Goal: Check status: Check status

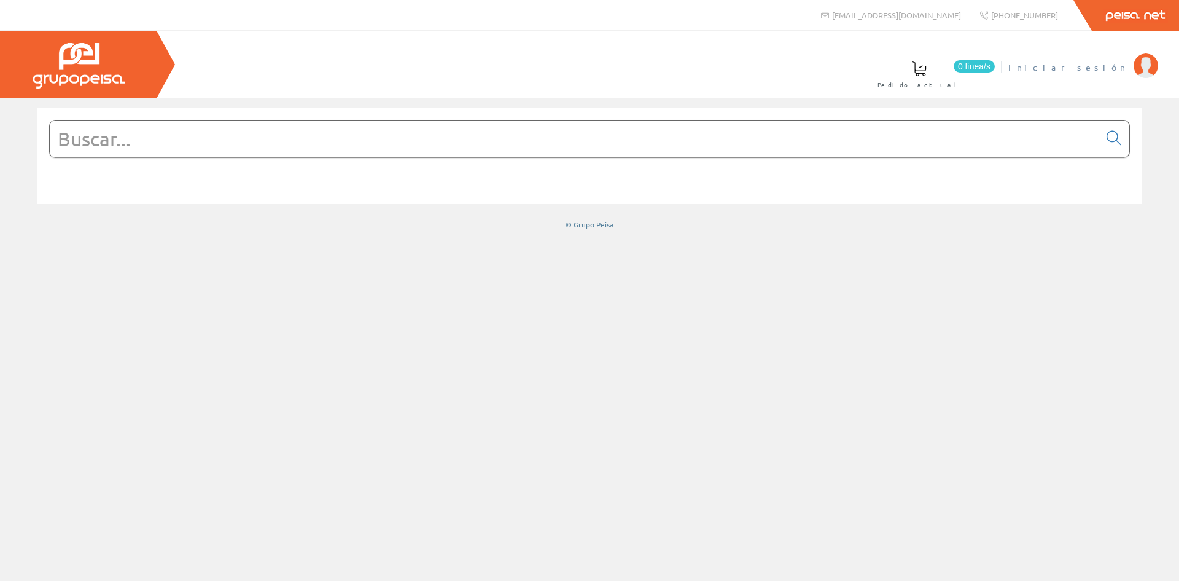
click at [1093, 71] on span "Iniciar sesión" at bounding box center [1068, 67] width 119 height 12
click at [1105, 69] on span "INSBE S.L." at bounding box center [1082, 67] width 92 height 12
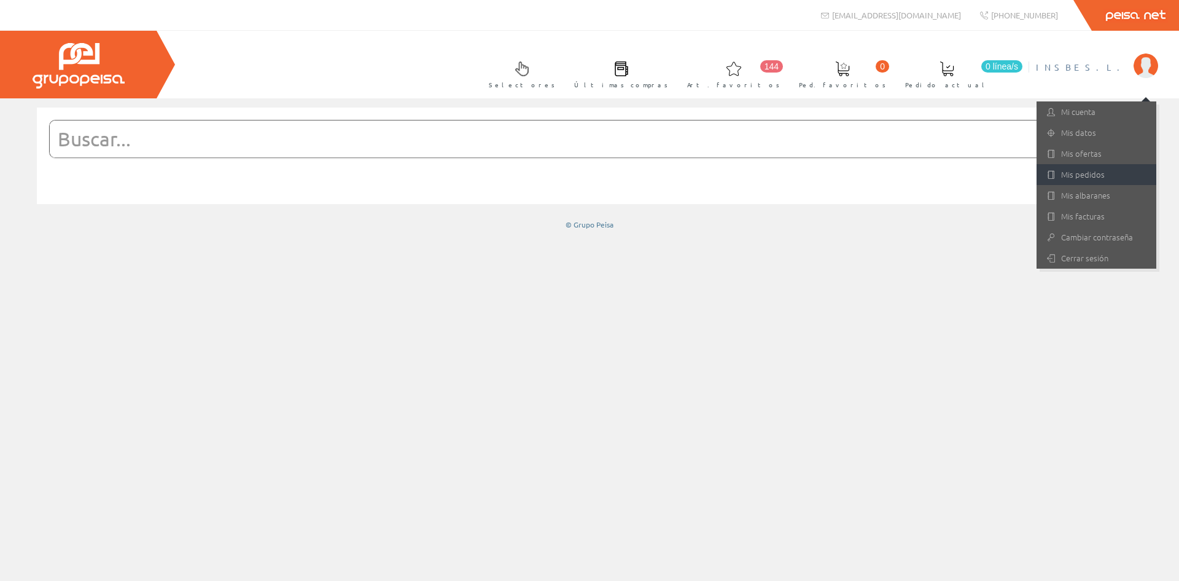
click at [1089, 182] on link "Mis pedidos" at bounding box center [1097, 174] width 120 height 21
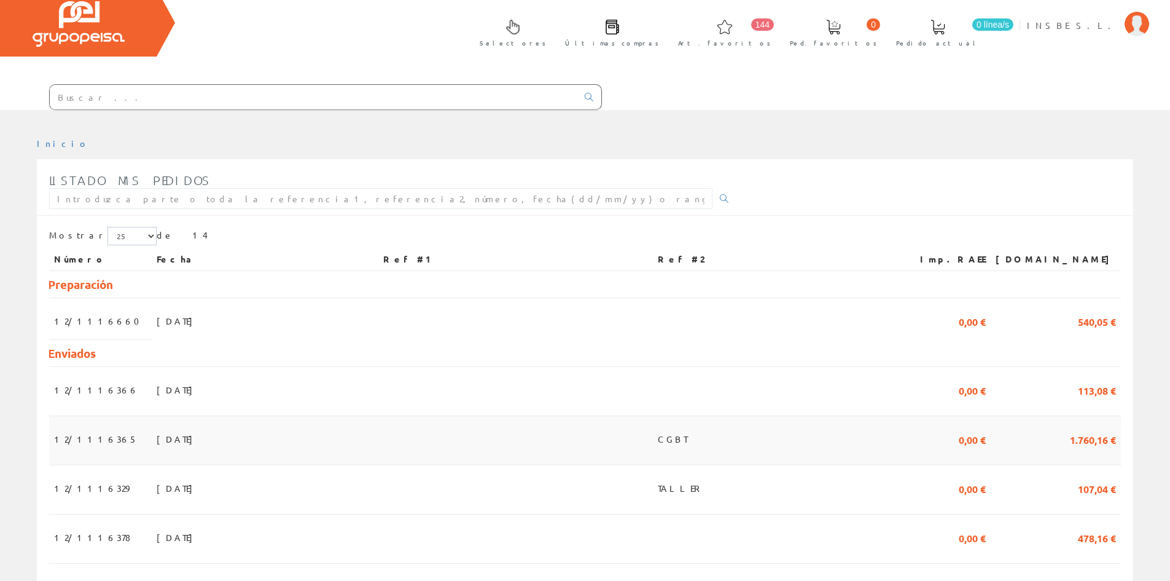
scroll to position [123, 0]
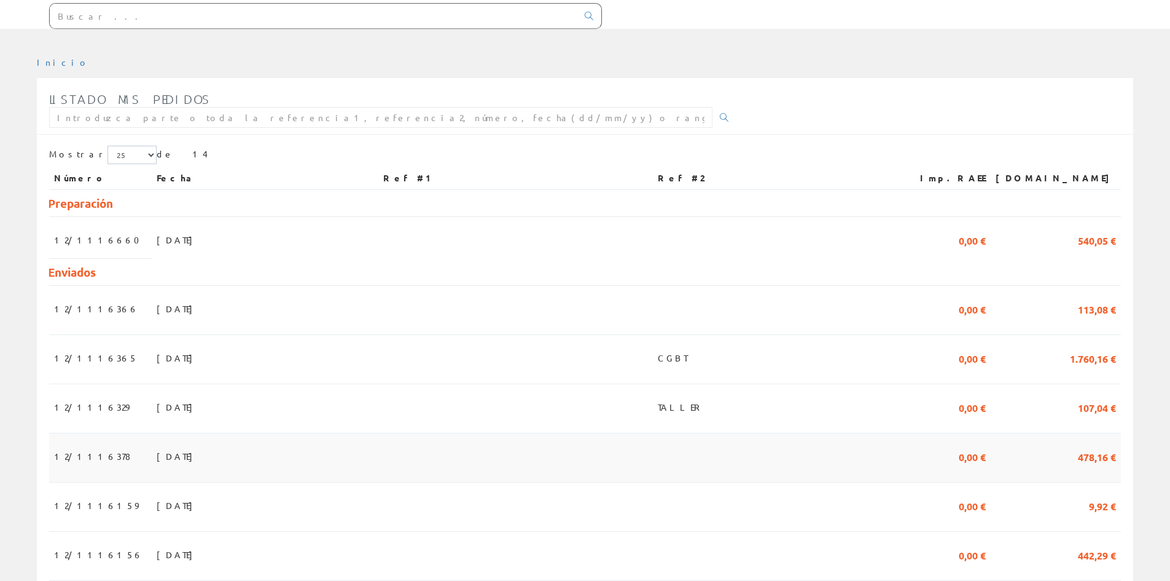
click at [164, 459] on span "22/08/2025" at bounding box center [178, 455] width 42 height 21
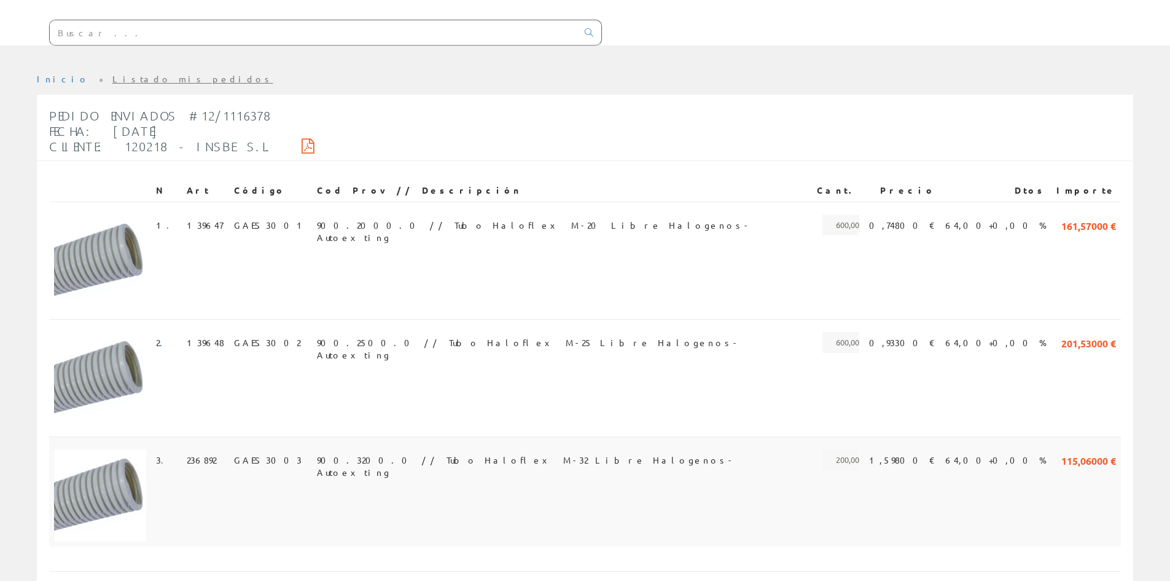
scroll to position [123, 0]
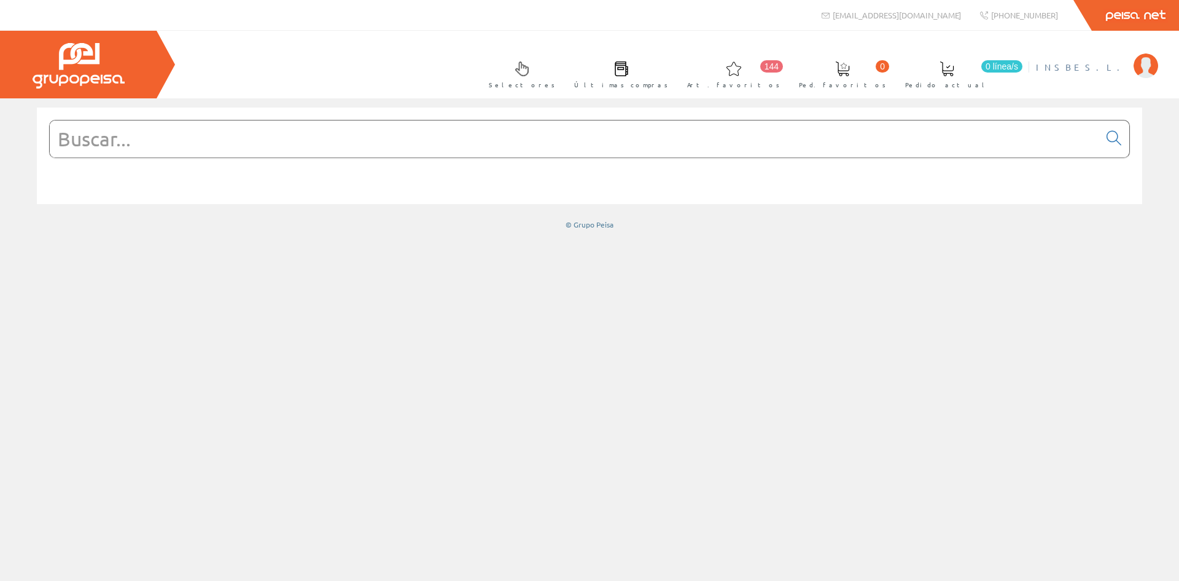
click at [1105, 67] on span "INSBE S.L." at bounding box center [1082, 67] width 92 height 12
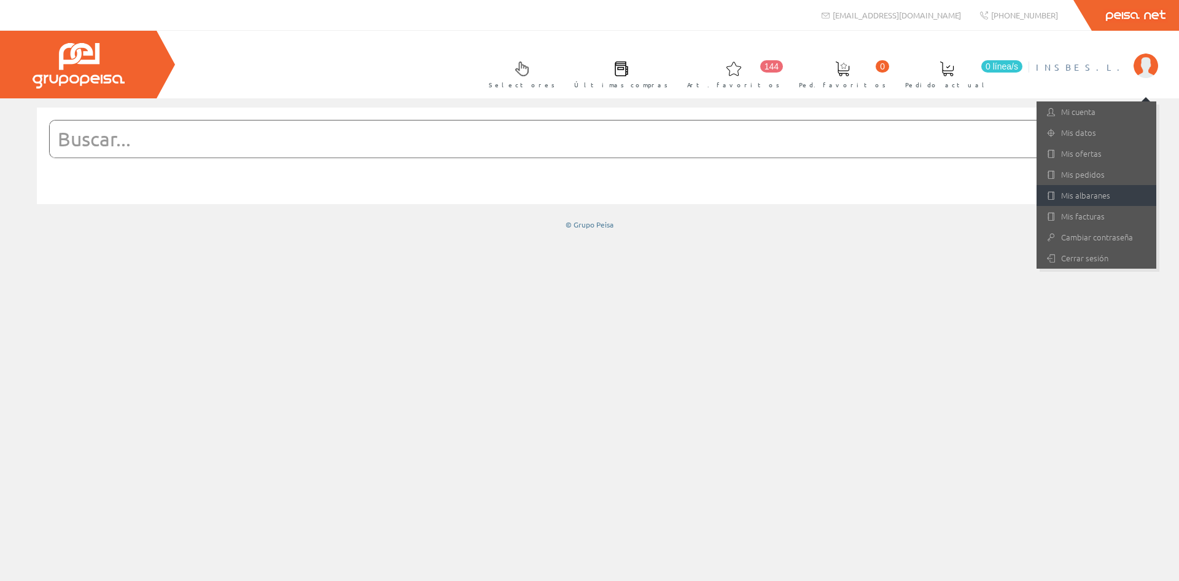
click at [1086, 195] on link "Mis albaranes" at bounding box center [1097, 195] width 120 height 21
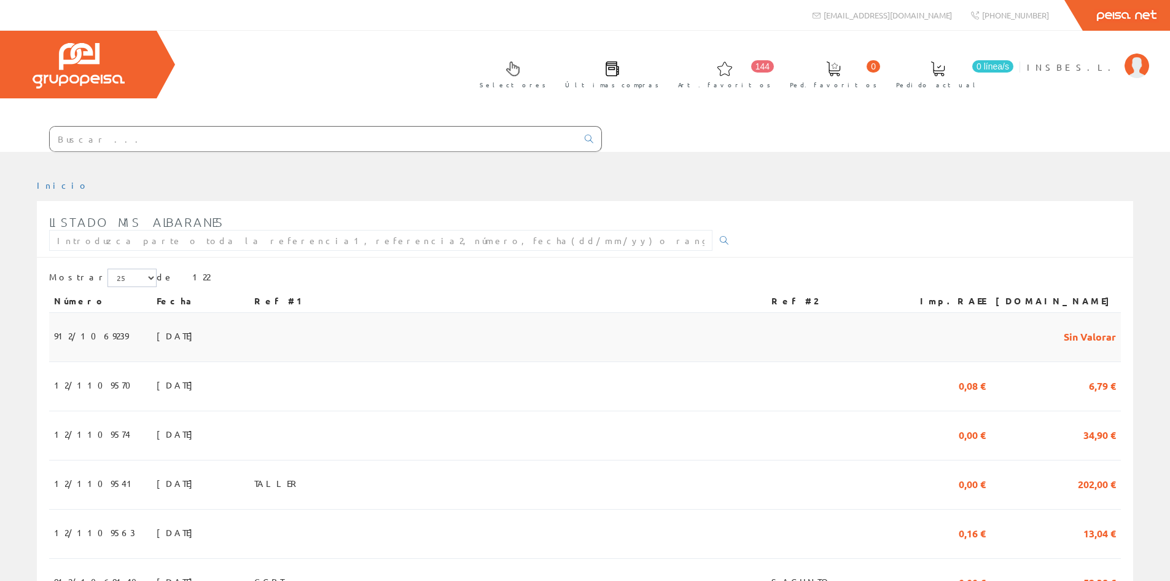
click at [157, 337] on span "[DATE]" at bounding box center [178, 335] width 42 height 21
click at [157, 378] on span "02/09/2025" at bounding box center [178, 384] width 42 height 21
click at [1089, 68] on span "INSBE S.L." at bounding box center [1073, 67] width 92 height 12
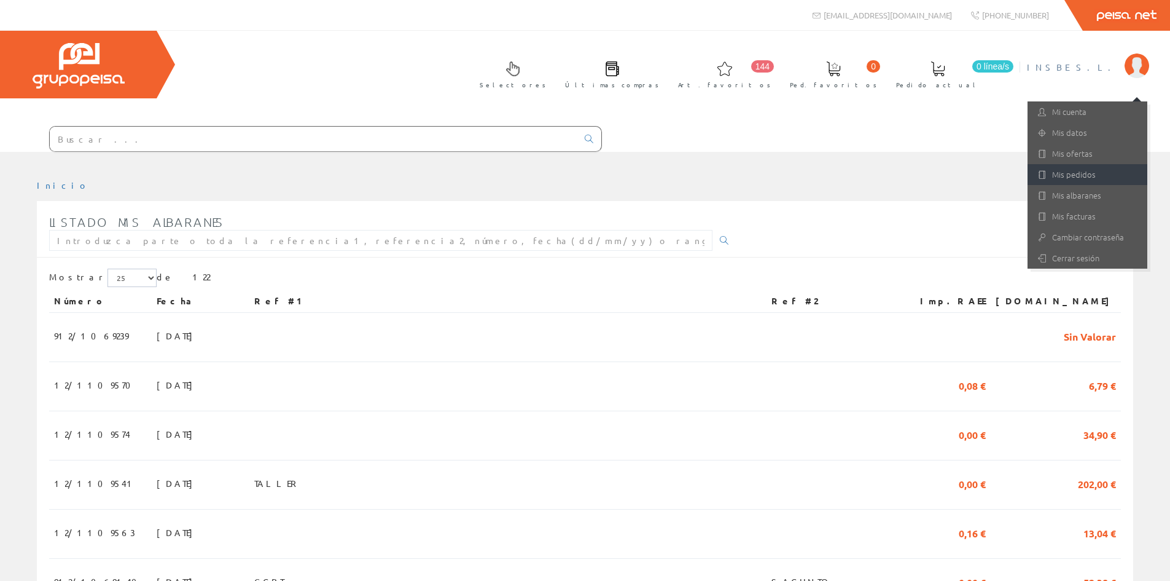
click at [1089, 176] on link "Mis pedidos" at bounding box center [1088, 174] width 120 height 21
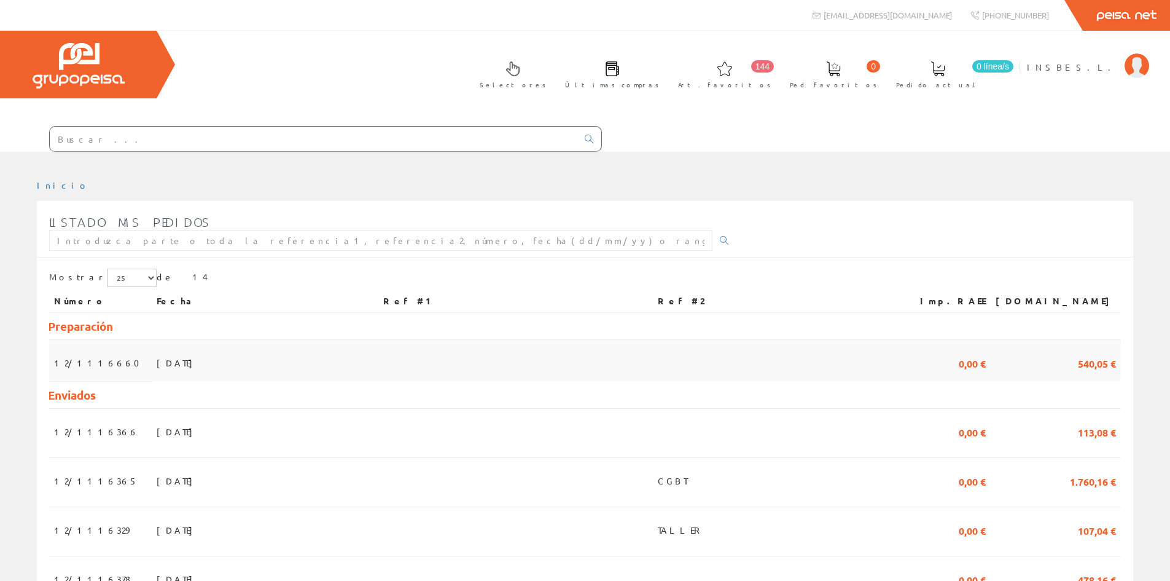
click at [166, 369] on span "[DATE]" at bounding box center [178, 362] width 42 height 21
click at [162, 362] on span "[DATE]" at bounding box center [178, 362] width 42 height 21
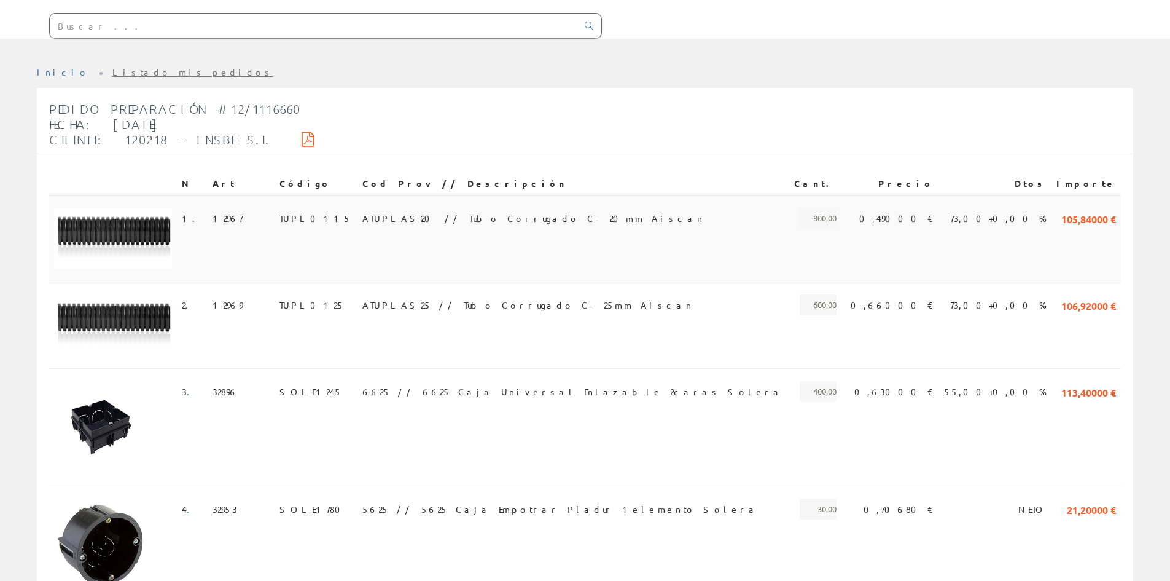
scroll to position [39, 0]
